Goal: Task Accomplishment & Management: Complete application form

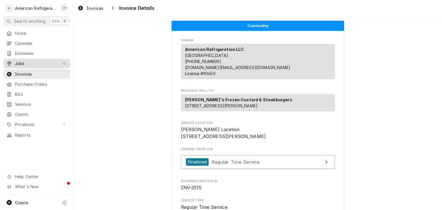
click at [42, 60] on div "Jobs" at bounding box center [37, 63] width 64 height 7
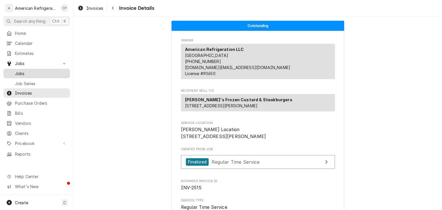
click at [46, 72] on span "Jobs" at bounding box center [41, 74] width 52 height 6
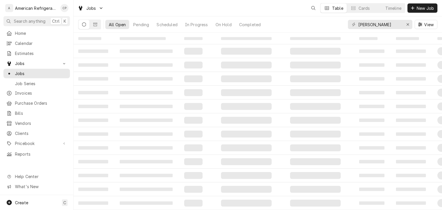
click at [416, 12] on button "New Job" at bounding box center [423, 7] width 30 height 9
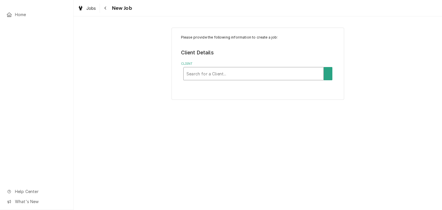
click at [226, 75] on div "Client" at bounding box center [254, 74] width 134 height 10
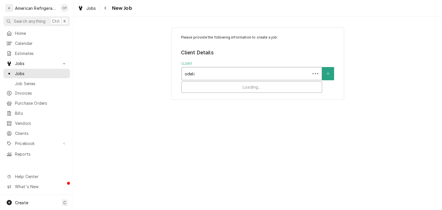
type input "odelia"
click at [264, 76] on div "odelia" at bounding box center [252, 74] width 134 height 10
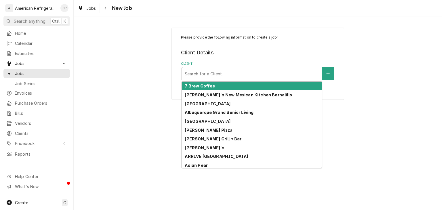
click at [264, 76] on div "Client" at bounding box center [252, 74] width 134 height 10
click at [330, 72] on icon "Create New Client" at bounding box center [328, 74] width 3 height 4
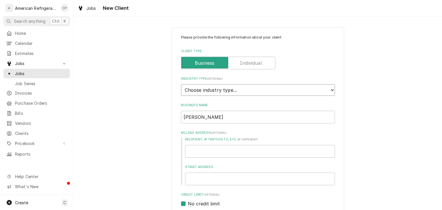
click at [238, 88] on select "Choose industry type... Residential Commercial Industrial Government" at bounding box center [258, 90] width 154 height 12
select select "2"
click at [181, 84] on select "Choose industry type... Residential Commercial Industrial Government" at bounding box center [258, 90] width 154 height 12
click at [219, 119] on input "odelia" at bounding box center [258, 117] width 154 height 13
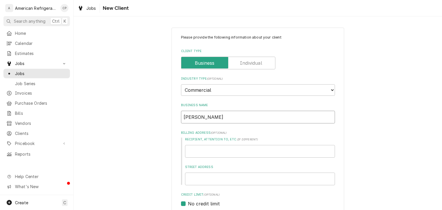
click at [219, 119] on input "odelia" at bounding box center [258, 117] width 154 height 13
type textarea "x"
paste input "Odelia Healthcare"
type input "Odelia Healthcare"
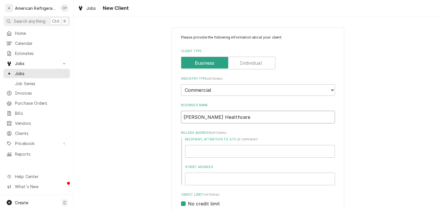
type textarea "x"
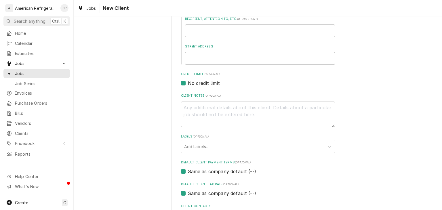
scroll to position [142, 0]
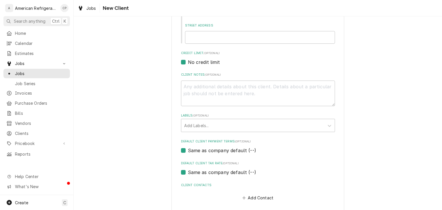
type input "Odelia Healthcare"
click at [219, 153] on label "Same as company default (--)" at bounding box center [222, 150] width 68 height 7
click at [219, 153] on input "Same as company default (--)" at bounding box center [265, 153] width 154 height 13
checkbox input "false"
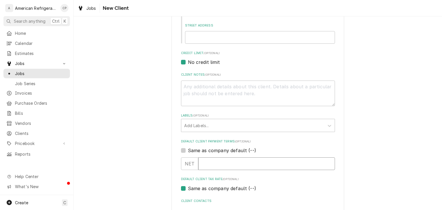
click at [211, 166] on input "Default Client Payment Terms" at bounding box center [266, 164] width 137 height 13
type textarea "x"
type input "4"
type textarea "x"
type input "40"
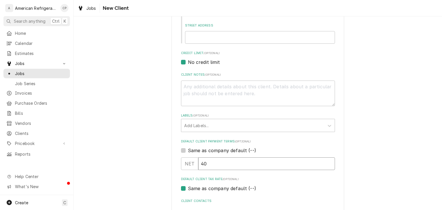
type textarea "x"
type input "40"
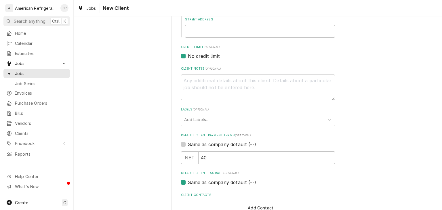
scroll to position [156, 0]
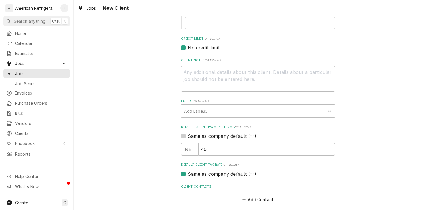
click at [231, 177] on label "Same as company default (--)" at bounding box center [222, 174] width 68 height 7
click at [231, 177] on input "Same as company default (--)" at bounding box center [265, 177] width 154 height 13
checkbox input "false"
click at [226, 184] on div "Default Client Tax Rate" at bounding box center [246, 185] width 123 height 10
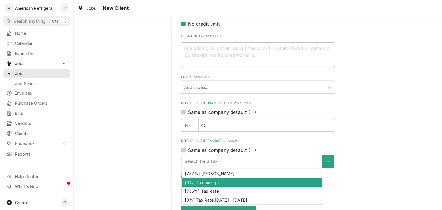
scroll to position [183, 0]
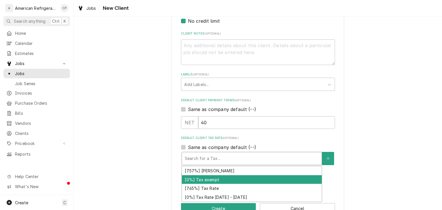
click at [213, 179] on div "[0%] Tax exempt" at bounding box center [252, 179] width 140 height 9
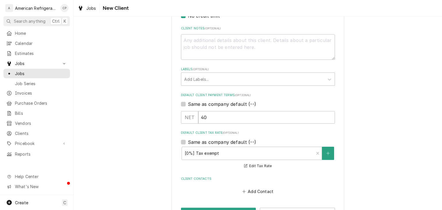
scroll to position [208, 0]
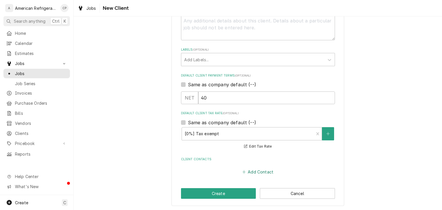
click at [262, 169] on button "Add Contact" at bounding box center [257, 172] width 33 height 8
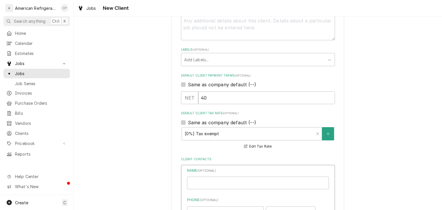
type textarea "x"
click at [208, 179] on input "Business Name" at bounding box center [258, 183] width 142 height 13
paste input "Carl Garcia"
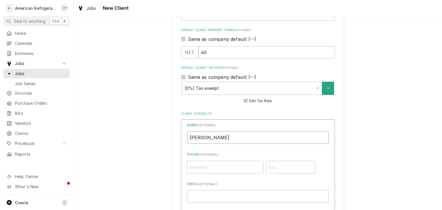
scroll to position [253, 0]
type input "Carl Garcia"
drag, startPoint x: 203, startPoint y: 197, endPoint x: 203, endPoint y: 189, distance: 7.5
click at [203, 196] on input "Email ( optional )" at bounding box center [258, 196] width 142 height 13
click at [202, 165] on input "Phone ( optional )" at bounding box center [225, 167] width 77 height 13
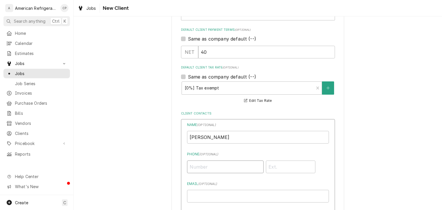
paste input "(575) 997-8047"
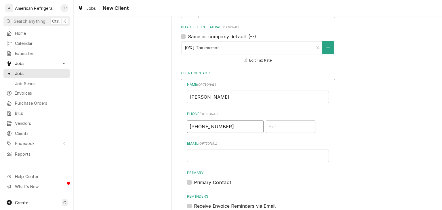
scroll to position [346, 0]
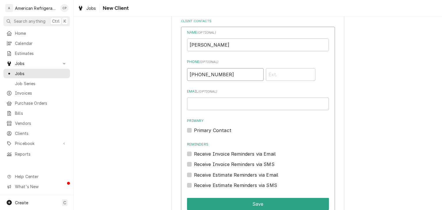
type input "(575) 997-8047"
drag, startPoint x: 207, startPoint y: 128, endPoint x: 212, endPoint y: 138, distance: 10.4
click at [207, 128] on label "Primary Contact" at bounding box center [212, 130] width 37 height 7
click at [207, 128] on input "Primary" at bounding box center [265, 133] width 142 height 13
checkbox input "true"
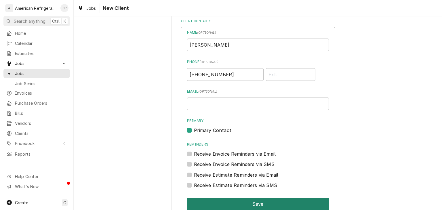
click at [229, 200] on button "Save" at bounding box center [258, 204] width 142 height 12
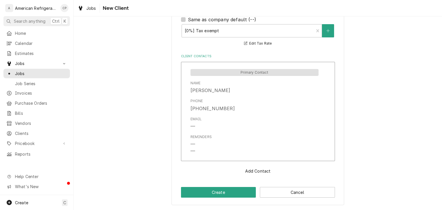
scroll to position [310, 0]
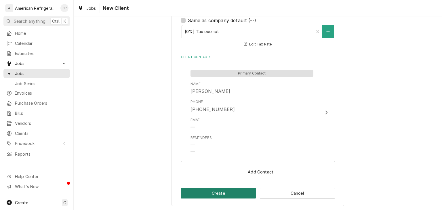
click at [221, 193] on button "Create" at bounding box center [218, 193] width 75 height 11
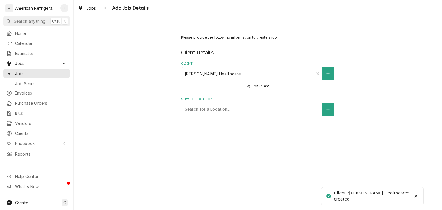
click at [232, 109] on div "Service Location" at bounding box center [252, 109] width 134 height 10
click at [326, 112] on button "Service Location" at bounding box center [328, 109] width 12 height 13
type textarea "x"
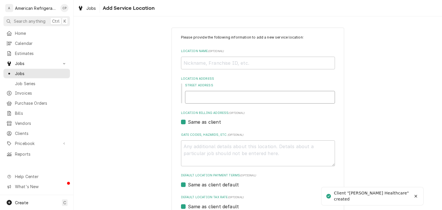
click at [227, 99] on input "Street Address" at bounding box center [260, 97] width 150 height 13
paste input "1509 University Blvd NE"
type input "1509 University Blvd NE"
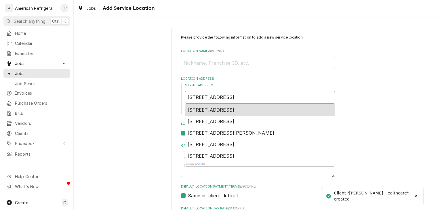
click at [218, 108] on span "1509 University Blvd NE, Albuquerque, NM, USA" at bounding box center [211, 110] width 47 height 6
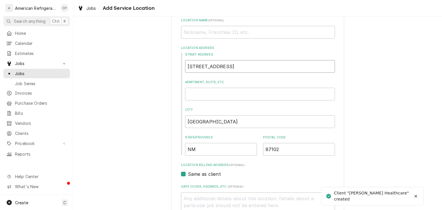
type textarea "x"
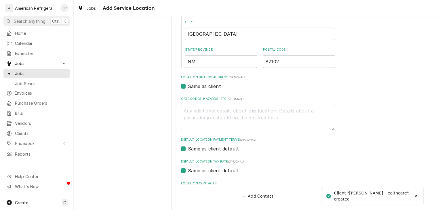
scroll to position [144, 0]
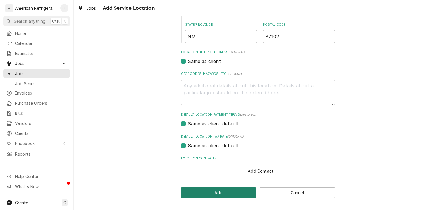
type input "1509 University Blvd NE"
click at [221, 195] on button "Add" at bounding box center [218, 192] width 75 height 11
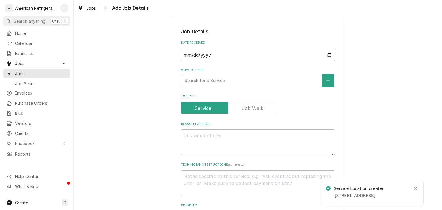
scroll to position [111, 0]
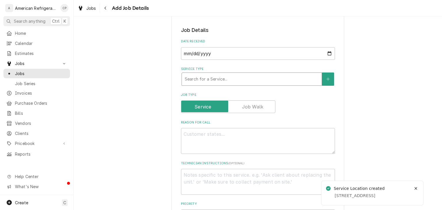
click at [216, 80] on div "Service Type" at bounding box center [252, 79] width 134 height 10
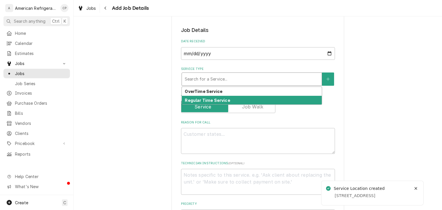
click at [214, 101] on strong "Regular Time Service" at bounding box center [207, 100] width 45 height 5
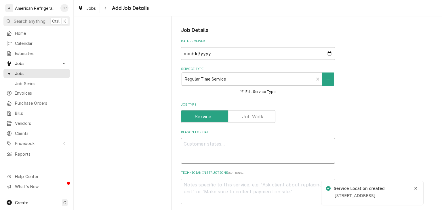
click at [202, 154] on textarea "Reason For Call" at bounding box center [258, 151] width 154 height 26
paste textarea "AUTHORIZATION #95136403"
type textarea "x"
type textarea "AUTHORIZATION #95136403"
type textarea "x"
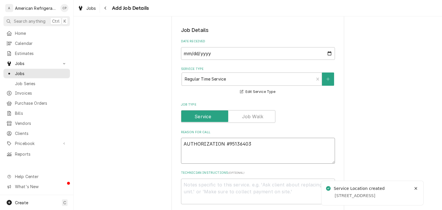
type textarea "AUTHORIZATION #95136403"
paste textarea "NOT TO EXCEED $1,100.00"
type textarea "x"
type textarea "AUTHORIZATION #95136403 NOT TO EXCEED $1,100.00"
type textarea "x"
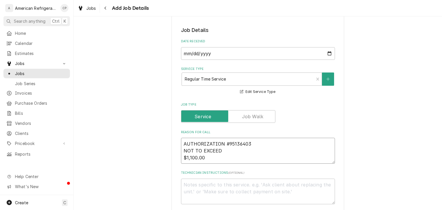
click at [219, 158] on textarea "AUTHORIZATION #95136403 NOT TO EXCEED $1,100.00" at bounding box center [258, 151] width 154 height 26
type textarea "AUTHORIZATION #95136403 NOT TO EXCEED $1,100.00"
type textarea "x"
type textarea "AUTHORIZATION #95136403 NOT TO EXCEED $1,100.00"
type textarea "x"
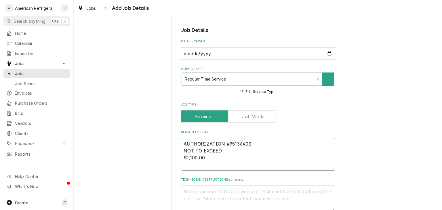
type textarea "AUTHORIZATION #95136403 NOT TO EXCEED $1,100.00 F"
type textarea "x"
type textarea "AUTHORIZATION #95136403 NOT TO EXCEED $1,100.00 Fr"
type textarea "x"
type textarea "AUTHORIZATION #95136403 NOT TO EXCEED $1,100.00 Fre"
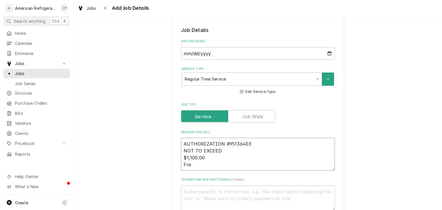
type textarea "x"
type textarea "AUTHORIZATION #95136403 NOT TO EXCEED $1,100.00 Frer"
type textarea "x"
type textarea "AUTHORIZATION #95136403 NOT TO EXCEED $1,100.00 Fre"
type textarea "x"
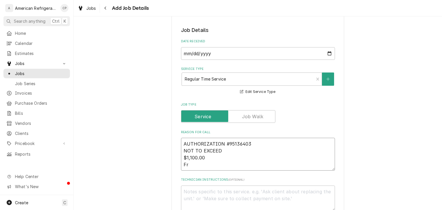
type textarea "AUTHORIZATION #95136403 NOT TO EXCEED $1,100.00 Fry"
type textarea "x"
type textarea "AUTHORIZATION #95136403 NOT TO EXCEED $1,100.00 Frye"
type textarea "x"
type textarea "AUTHORIZATION #95136403 NOT TO EXCEED $1,100.00 Fryerg"
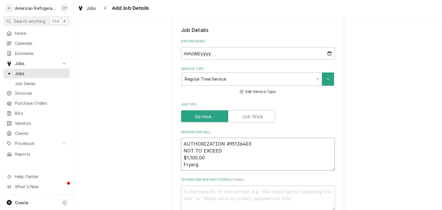
type textarea "x"
type textarea "AUTHORIZATION #95136403 NOT TO EXCEED $1,100.00 Fryerg"
type textarea "x"
type textarea "AUTHORIZATION #95136403 NOT TO EXCEED $1,100.00 Fryerg"
type textarea "x"
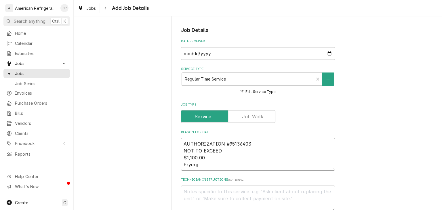
type textarea "AUTHORIZATION #95136403 NOT TO EXCEED $1,100.00 Fryer"
type textarea "x"
type textarea "AUTHORIZATION #95136403 NOT TO EXCEED $1,100.00 Fryer"
type textarea "x"
type textarea "AUTHORIZATION #95136403 NOT TO EXCEED $1,100.00 Fryer gi"
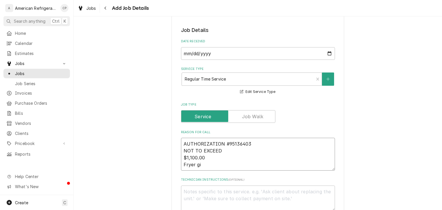
type textarea "x"
type textarea "AUTHORIZATION #95136403 NOT TO EXCEED $1,100.00 Fryer givi"
type textarea "x"
type textarea "AUTHORIZATION #95136403 NOT TO EXCEED $1,100.00 Fryer givin"
type textarea "x"
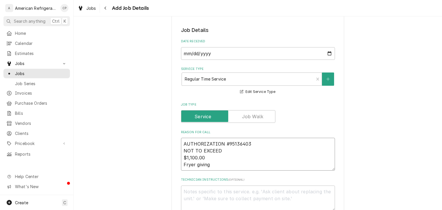
type textarea "AUTHORIZATION #95136403 NOT TO EXCEED $1,100.00 Fryer giving"
type textarea "x"
type textarea "AUTHORIZATION #95136403 NOT TO EXCEED $1,100.00 Fryer giving i"
type textarea "x"
type textarea "AUTHORIZATION #95136403 NOT TO EXCEED $1,100.00 Fryer giving ign"
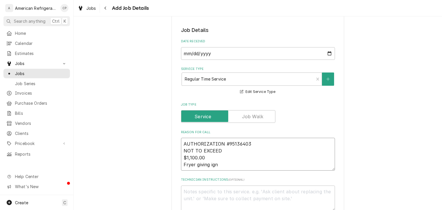
type textarea "x"
type textarea "AUTHORIZATION #95136403 NOT TO EXCEED $1,100.00 Fryer giving igni"
type textarea "x"
type textarea "AUTHORIZATION #95136403 NOT TO EXCEED $1,100.00 Fryer giving ignit"
type textarea "x"
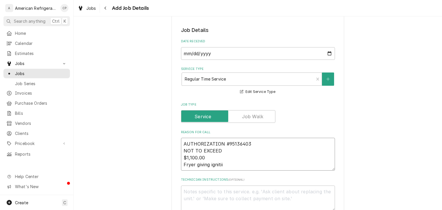
type textarea "AUTHORIZATION #95136403 NOT TO EXCEED $1,100.00 Fryer giving ignitiii"
type textarea "x"
type textarea "AUTHORIZATION #95136403 NOT TO EXCEED $1,100.00 Fryer giving ignitiiio"
type textarea "x"
type textarea "AUTHORIZATION #95136403 NOT TO EXCEED $1,100.00 Fryer giving ignitiii"
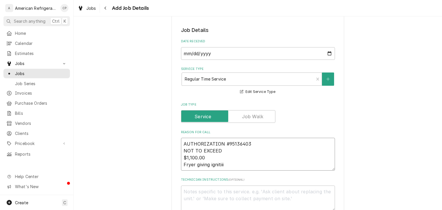
type textarea "x"
type textarea "AUTHORIZATION #95136403 NOT TO EXCEED $1,100.00 Fryer giving igniti"
type textarea "x"
type textarea "AUTHORIZATION #95136403 NOT TO EXCEED $1,100.00 Fryer giving ignitio"
type textarea "x"
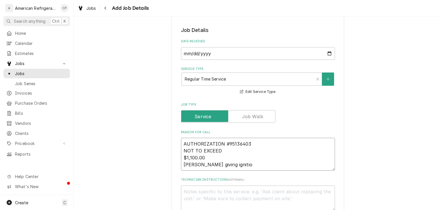
type textarea "AUTHORIZATION #95136403 NOT TO EXCEED $1,100.00 Fryer giving igniti"
type textarea "x"
type textarea "AUTHORIZATION #95136403 NOT TO EXCEED $1,100.00 Fryer giving ignit"
type textarea "x"
type textarea "AUTHORIZATION #95136403 NOT TO EXCEED $1,100.00 Fryer giving igniti"
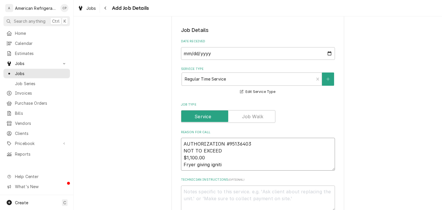
type textarea "x"
type textarea "AUTHORIZATION #95136403 NOT TO EXCEED $1,100.00 Fryer giving ignitio"
type textarea "x"
type textarea "AUTHORIZATION #95136403 NOT TO EXCEED $1,100.00 Fryer giving ignition"
type textarea "x"
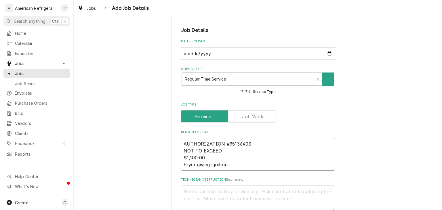
type textarea "AUTHORIZATION #95136403 NOT TO EXCEED $1,100.00 Fryer giving ignition"
type textarea "x"
type textarea "AUTHORIZATION #95136403 NOT TO EXCEED $1,100.00 Fryer giving ignition i"
type textarea "x"
type textarea "AUTHORIZATION #95136403 NOT TO EXCEED $1,100.00 Fryer giving ignition is"
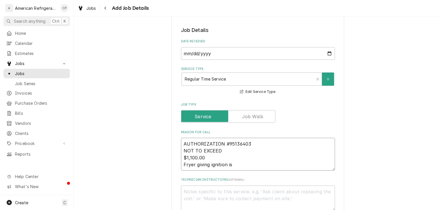
type textarea "x"
type textarea "AUTHORIZATION #95136403 NOT TO EXCEED $1,100.00 Fryer giving ignition iss"
type textarea "x"
type textarea "AUTHORIZATION #95136403 NOT TO EXCEED $1,100.00 Fryer giving ignition issu"
type textarea "x"
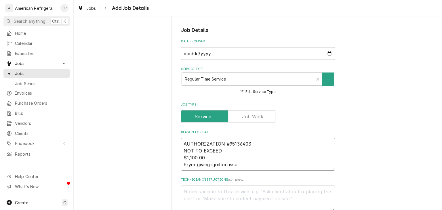
type textarea "AUTHORIZATION #95136403 NOT TO EXCEED $1,100.00 Fryer giving ignition issue"
type textarea "x"
type textarea "AUTHORIZATION #95136403 NOT TO EXCEED $1,100.00 Fryer giving ignition issues"
type textarea "x"
type textarea "AUTHORIZATION #95136403 NOT TO EXCEED $1,100.00 Fryer giving ignition issues"
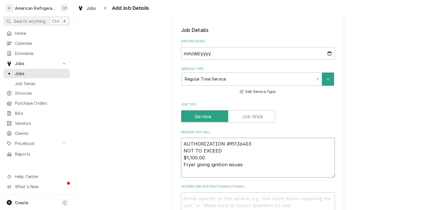
type textarea "x"
type textarea "AUTHORIZATION #95136403 NOT TO EXCEED $1,100.00 Fryer giving ignition issues"
paste textarea "MODEL 35C+S"
type textarea "x"
type textarea "AUTHORIZATION #95136403 NOT TO EXCEED $1,100.00 Fryer giving ignition issues MO…"
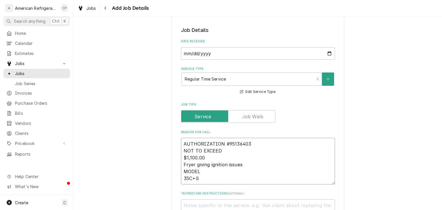
type textarea "x"
type textarea "AUTHORIZATION #95136403 NOT TO EXCEED $1,100.00 Fryer giving ignition issues MO…"
type textarea "x"
type textarea "AUTHORIZATION #95136403 NOT TO EXCEED $1,100.00 Fryer giving ignition issues MO…"
type textarea "x"
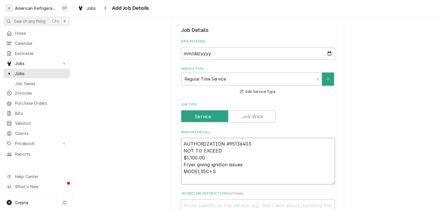
type textarea "AUTHORIZATION #95136403 NOT TO EXCEED $1,100.00 Fryer giving ignition issues MO…"
type textarea "x"
type textarea "AUTHORIZATION #95136403 NOT TO EXCEED $1,100.00 Fryer giving ignition issues MO…"
type textarea "x"
type textarea "AUTHORIZATION #95136403 NOT TO EXCEED $1,100.00 Fryer giving ignition issues MO…"
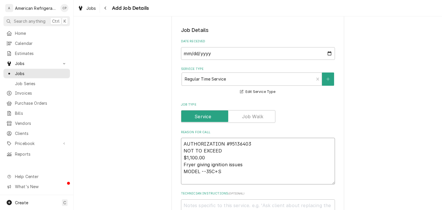
type textarea "x"
type textarea "AUTHORIZATION #95136403 NOT TO EXCEED $1,100.00 Fryer giving ignition issues MO…"
type textarea "x"
type textarea "AUTHORIZATION #95136403 NOT TO EXCEED $1,100.00 Fryer giving ignition issues MO…"
type textarea "x"
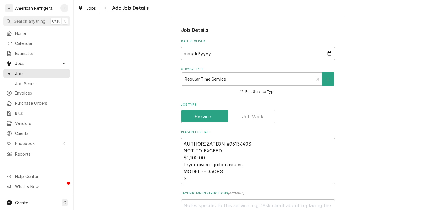
type textarea "AUTHORIZATION #95136403 NOT TO EXCEED $1,100.00 Fryer giving ignition issues MO…"
type textarea "x"
type textarea "AUTHORIZATION #95136403 NOT TO EXCEED $1,100.00 Fryer giving ignition issues MO…"
type textarea "x"
type textarea "AUTHORIZATION #95136403 NOT TO EXCEED $1,100.00 Fryer giving ignition issues MO…"
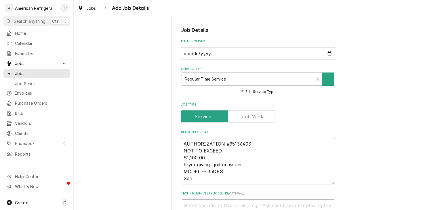
type textarea "x"
type textarea "AUTHORIZATION #95136403 NOT TO EXCEED $1,100.00 Fryer giving ignition issues MO…"
type textarea "x"
type textarea "AUTHORIZATION #95136403 NOT TO EXCEED $1,100.00 Fryer giving ignition issues MO…"
type textarea "x"
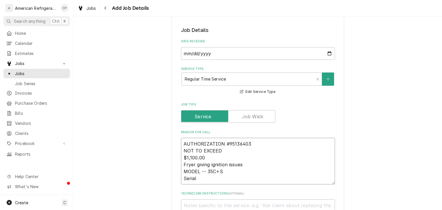
type textarea "AUTHORIZATION #95136403 NOT TO EXCEED $1,100.00 Fryer giving ignition issues MO…"
type textarea "x"
type textarea "AUTHORIZATION #95136403 NOT TO EXCEED $1,100.00 Fryer giving ignition issues MO…"
type textarea "x"
type textarea "AUTHORIZATION #95136403 NOT TO EXCEED $1,100.00 Fryer giving ignition issues MO…"
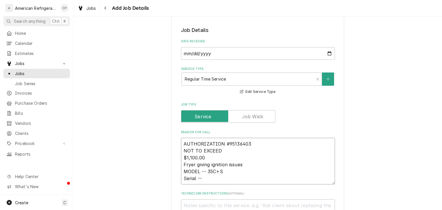
type textarea "x"
type textarea "AUTHORIZATION #95136403 NOT TO EXCEED $1,100.00 Fryer giving ignition issues MO…"
type textarea "x"
paste textarea "G10LB048320"
type textarea "AUTHORIZATION #95136403 NOT TO EXCEED $1,100.00 Fryer giving ignition issues MO…"
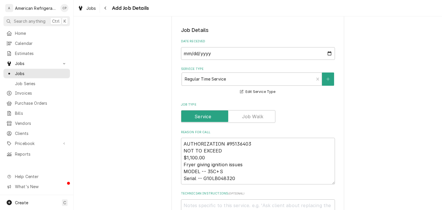
click at [162, 148] on div "Please provide the following information to create a job: Client Details Client…" at bounding box center [258, 209] width 369 height 597
click at [234, 170] on textarea "AUTHORIZATION #95136403 NOT TO EXCEED $1,100.00 Fryer giving ignition issues MO…" at bounding box center [258, 161] width 154 height 47
click at [254, 162] on textarea "AUTHORIZATION #95136403 NOT TO EXCEED $1,100.00 Fryer giving ignition issues MO…" at bounding box center [258, 161] width 154 height 47
type textarea "x"
type textarea "AUTHORIZATION #95136403 NOT TO EXCEED $1,100.00 Fryer giving ignition issues M …"
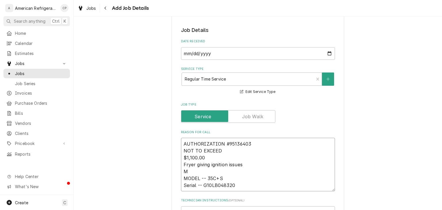
type textarea "x"
type textarea "AUTHORIZATION #95136403 NOT TO EXCEED $1,100.00 Fryer giving ignition issues Ma…"
type textarea "x"
type textarea "AUTHORIZATION #95136403 NOT TO EXCEED $1,100.00 Fryer giving ignition issues Ma…"
type textarea "x"
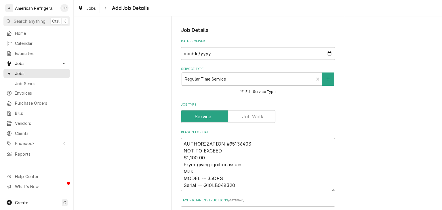
type textarea "AUTHORIZATION #95136403 NOT TO EXCEED $1,100.00 Fryer giving ignition issues Ma…"
type textarea "x"
type textarea "AUTHORIZATION #95136403 NOT TO EXCEED $1,100.00 Fryer giving ignition issues Ma…"
type textarea "x"
type textarea "AUTHORIZATION #95136403 NOT TO EXCEED $1,100.00 Fryer giving ignition issues Ma…"
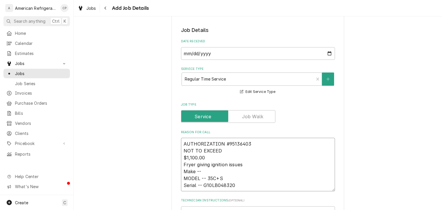
type textarea "x"
type textarea "AUTHORIZATION #95136403 NOT TO EXCEED $1,100.00 Fryer giving ignition issues Ma…"
type textarea "x"
paste textarea "Pitco Frialator"
type textarea "AUTHORIZATION #95136403 NOT TO EXCEED $1,100.00 Fryer giving ignition issues Ma…"
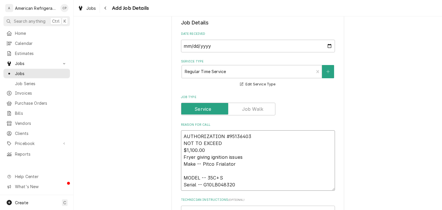
scroll to position [146, 0]
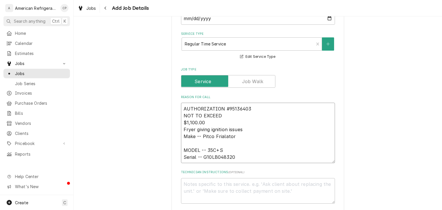
type textarea "x"
type textarea "AUTHORIZATION #95136403 NOT TO EXCEED $1,100.00 Fryer giving ignition issues Ma…"
type textarea "x"
type textarea "AUTHORIZATION #95136403 NOT TO EXCEED $1,100.00 Fryer giving ignition issues Ma…"
click at [205, 189] on textarea "Technician Instructions ( optional )" at bounding box center [258, 184] width 154 height 26
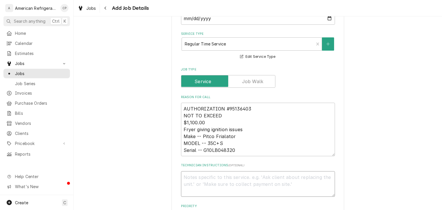
type textarea "D"
type textarea "x"
type textarea "Di"
type textarea "x"
type textarea "Diag"
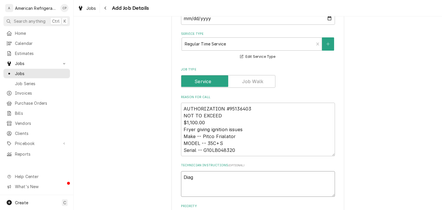
type textarea "x"
type textarea "Diagn"
type textarea "x"
type textarea "Diagno"
type textarea "x"
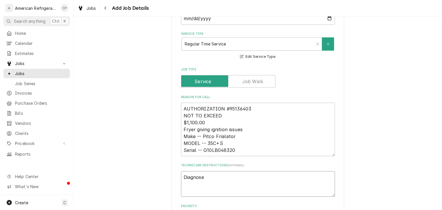
type textarea "Diagnose"
type textarea "x"
type textarea "Diagnose &"
type textarea "x"
type textarea "Diagnose &"
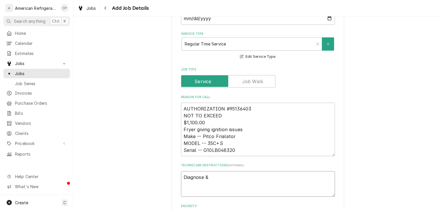
type textarea "x"
type textarea "Diagnose & c"
type textarea "x"
type textarea "Diagnose & ca"
type textarea "x"
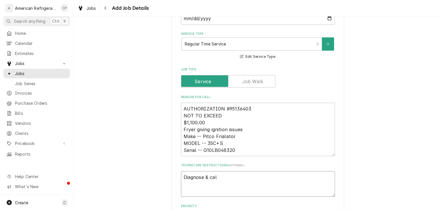
type textarea "Diagnose & call"
type textarea "x"
type textarea "Diagnose & call"
type textarea "x"
type textarea "Diagnose & call gl"
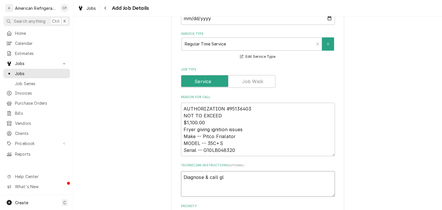
type textarea "x"
type textarea "Diagnose & call gle"
type textarea "x"
type textarea "Diagnose & call glen"
type textarea "x"
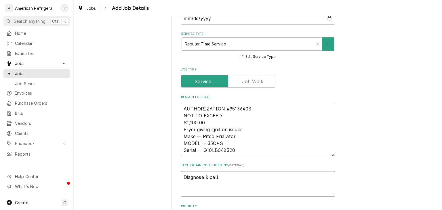
type textarea "Diagnose & call Glenn"
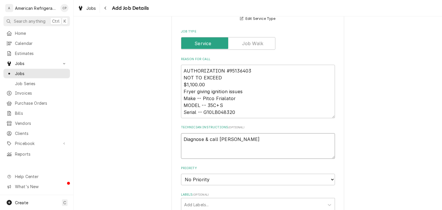
scroll to position [415, 0]
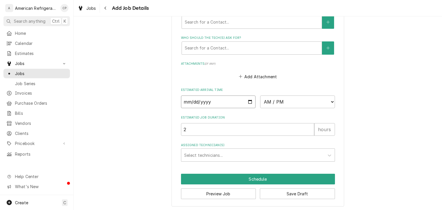
click at [251, 98] on input "Date" at bounding box center [218, 102] width 75 height 13
click at [284, 104] on select "AM / PM 6:00 AM 6:15 AM 6:30 AM 6:45 AM 7:00 AM 7:15 AM 7:30 AM 7:45 AM 8:00 AM…" at bounding box center [297, 102] width 75 height 13
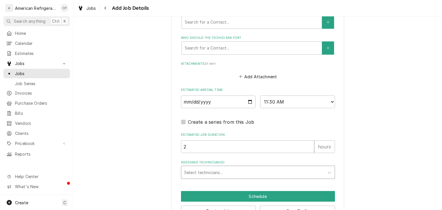
click at [228, 175] on div "Assigned Technician(s)" at bounding box center [252, 172] width 137 height 10
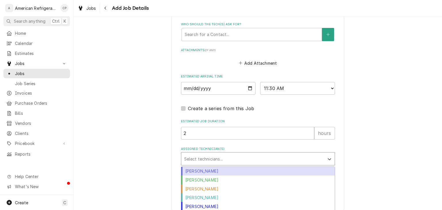
scroll to position [435, 0]
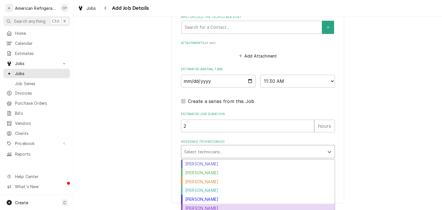
click at [214, 210] on div "Richard Wirick" at bounding box center [258, 208] width 154 height 9
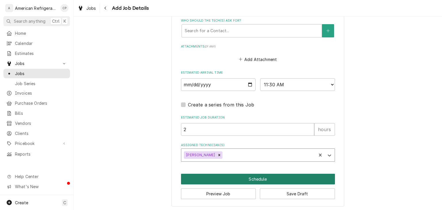
click at [228, 180] on button "Schedule" at bounding box center [258, 179] width 154 height 11
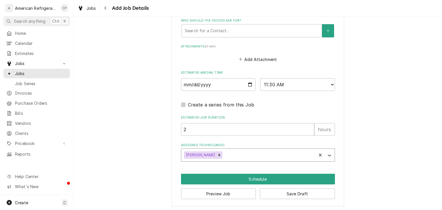
scroll to position [427, 0]
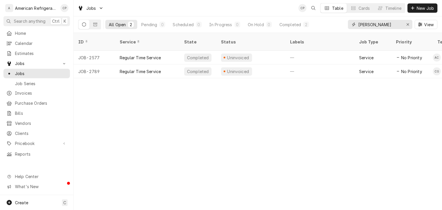
click at [371, 23] on input "[PERSON_NAME]" at bounding box center [380, 24] width 43 height 9
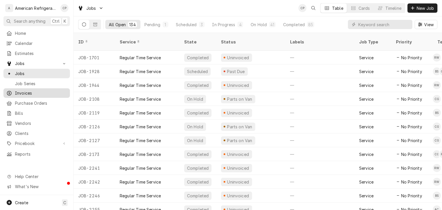
click at [33, 91] on span "Invoices" at bounding box center [41, 93] width 52 height 6
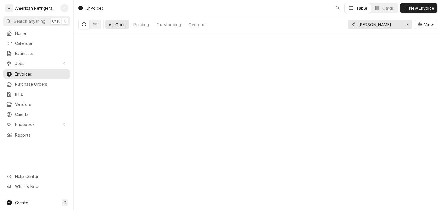
click at [368, 24] on input "freddy corrales" at bounding box center [380, 24] width 43 height 9
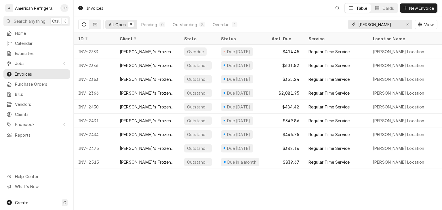
click at [368, 24] on input "freddy corrales" at bounding box center [380, 24] width 43 height 9
type input "2523"
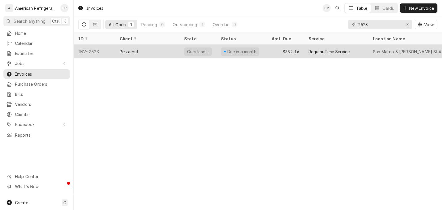
click at [153, 51] on div "Pizza Hut" at bounding box center [147, 52] width 65 height 14
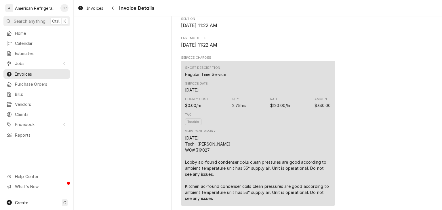
scroll to position [313, 0]
